Goal: Task Accomplishment & Management: Manage account settings

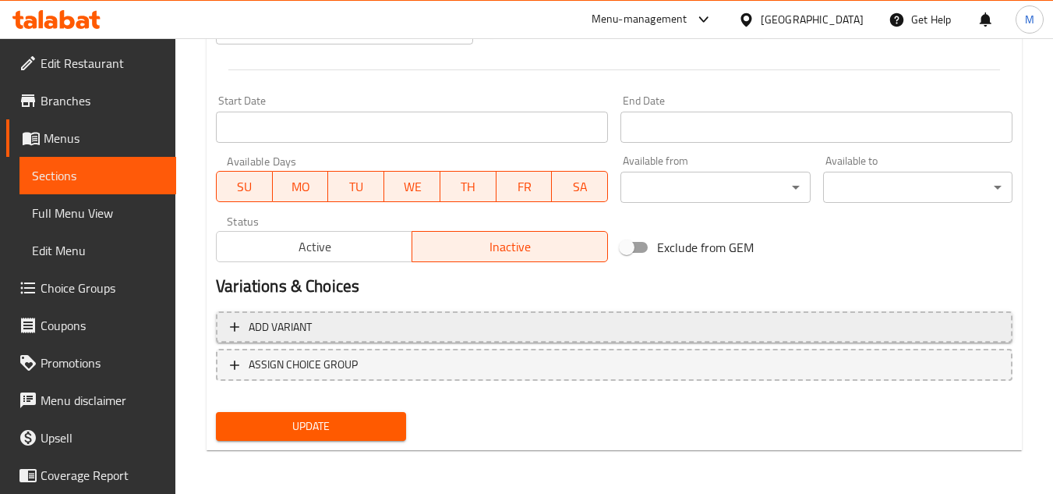
scroll to position [241, 0]
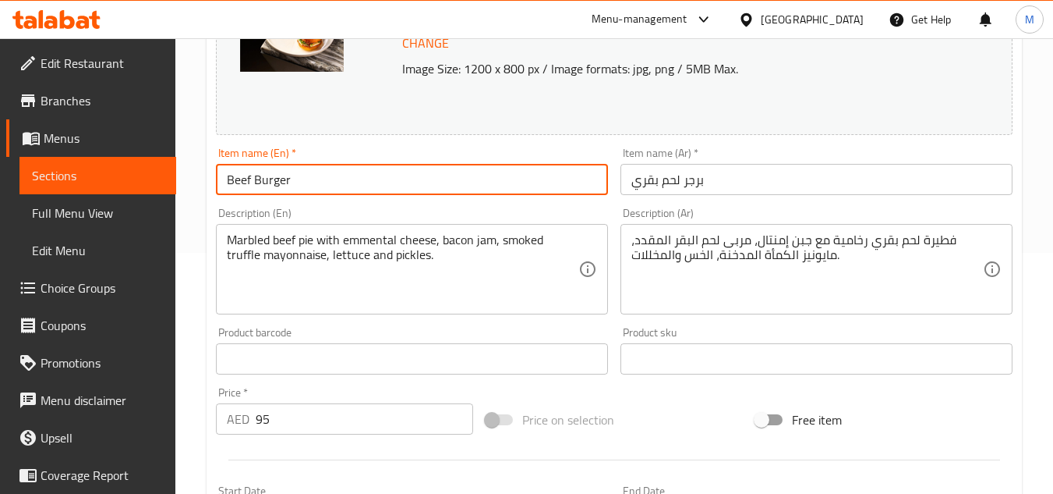
drag, startPoint x: 321, startPoint y: 172, endPoint x: 92, endPoint y: 172, distance: 229.2
click at [92, 172] on div "Edit Restaurant Branches Menus Sections Full Menu View Edit Menu Choice Groups …" at bounding box center [526, 340] width 1053 height 1086
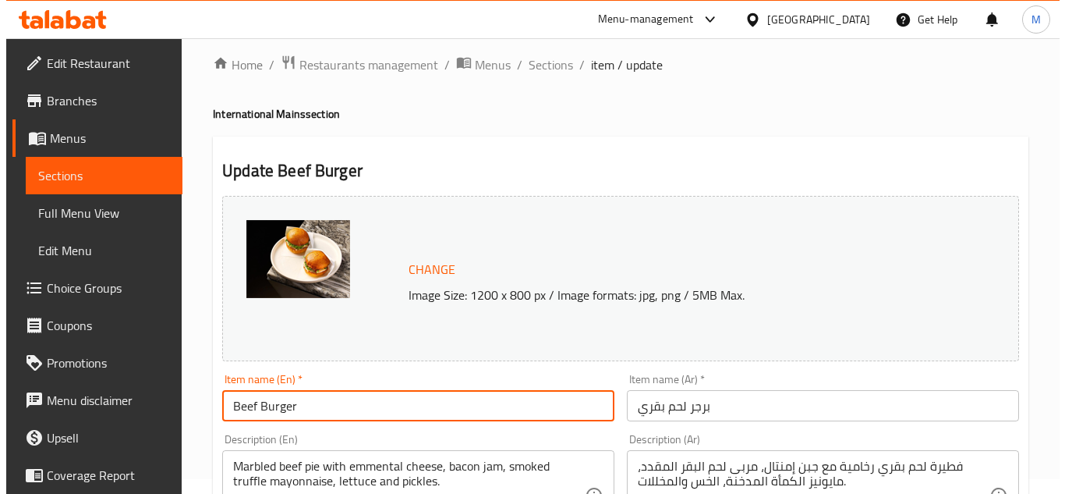
scroll to position [0, 0]
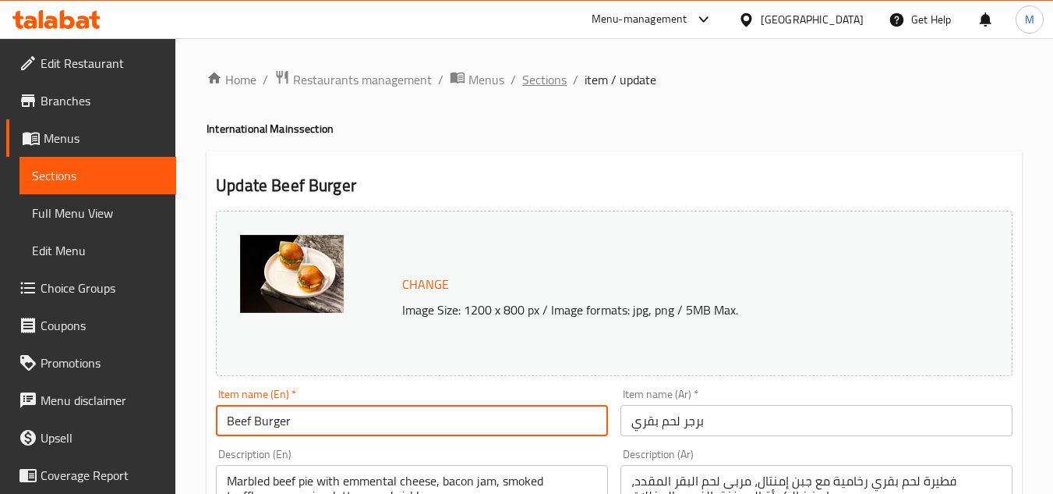
click at [544, 79] on span "Sections" at bounding box center [544, 79] width 44 height 19
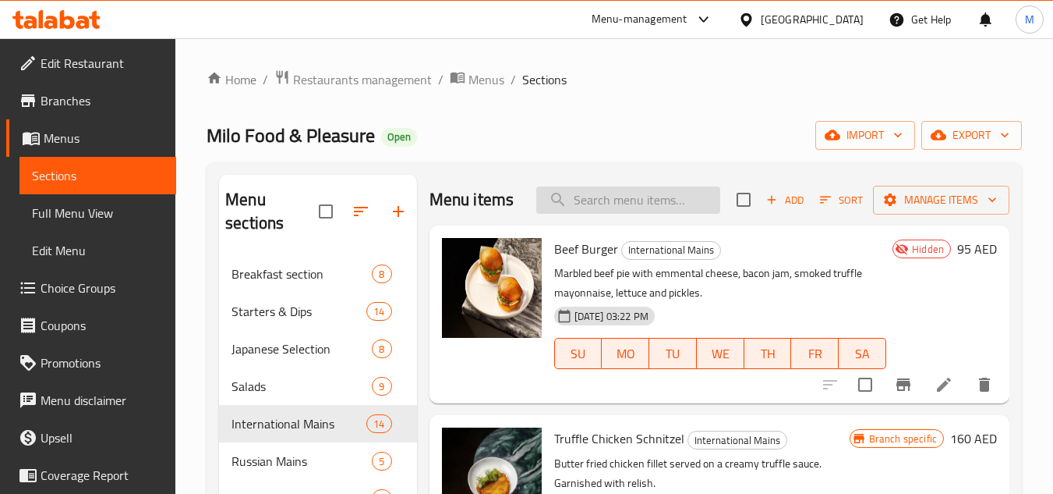
click at [615, 200] on input "search" at bounding box center [628, 199] width 184 height 27
paste input "Beef Burger"
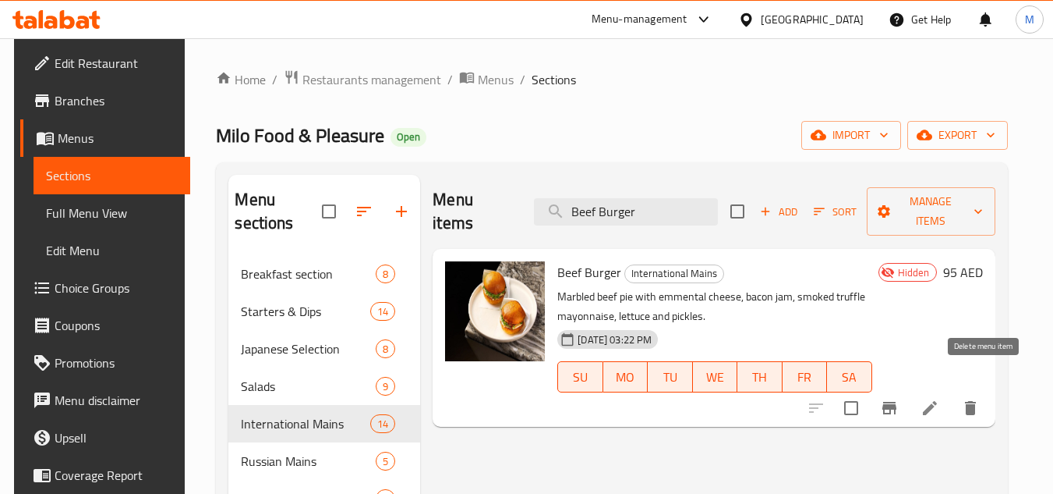
type input "Beef Burger"
click at [980, 398] on icon "delete" at bounding box center [970, 407] width 19 height 19
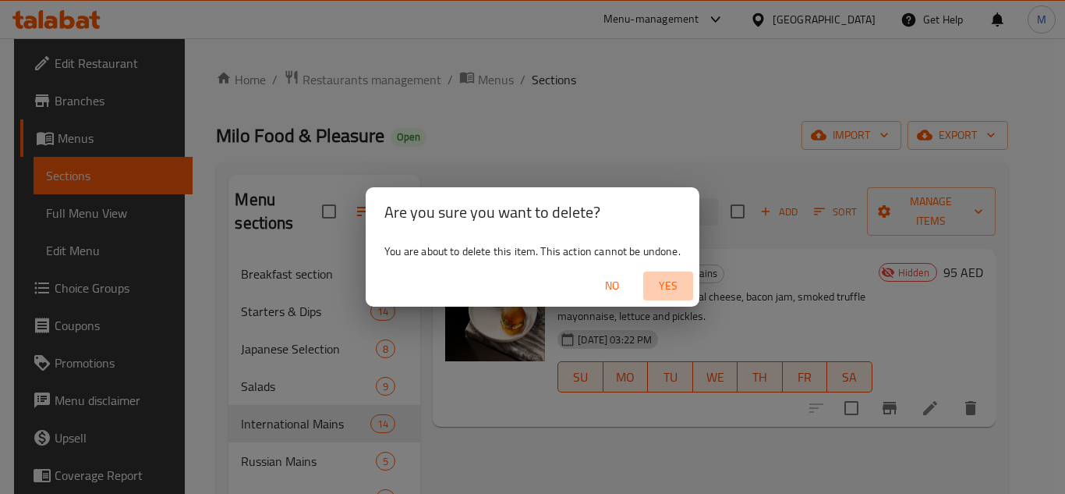
click at [669, 279] on span "Yes" at bounding box center [668, 285] width 37 height 19
